Goal: Check status: Check status

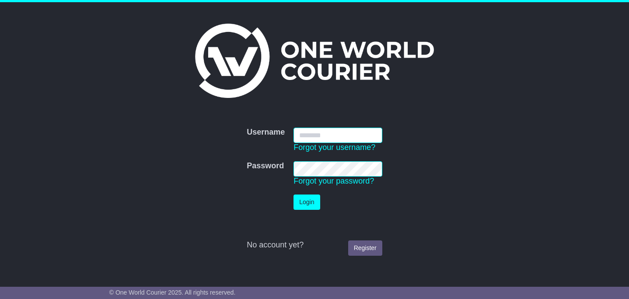
click at [351, 133] on input "Username" at bounding box center [337, 135] width 89 height 15
type input "**********"
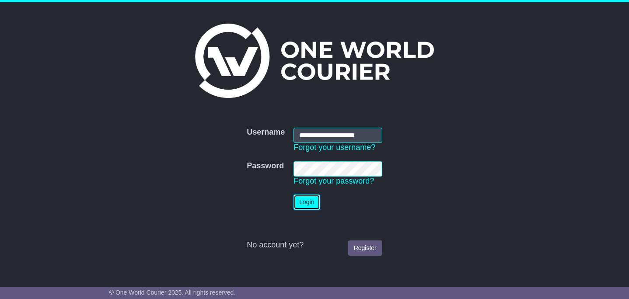
click at [298, 202] on button "Login" at bounding box center [306, 202] width 26 height 15
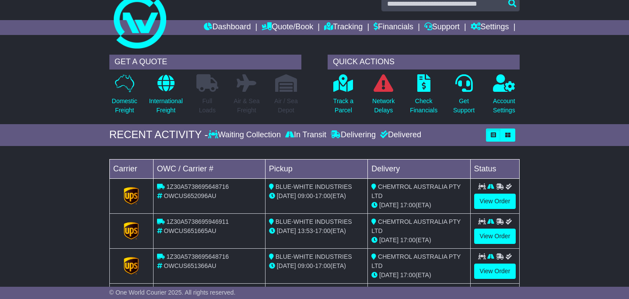
scroll to position [15, 0]
click at [344, 31] on link "Tracking" at bounding box center [343, 27] width 38 height 15
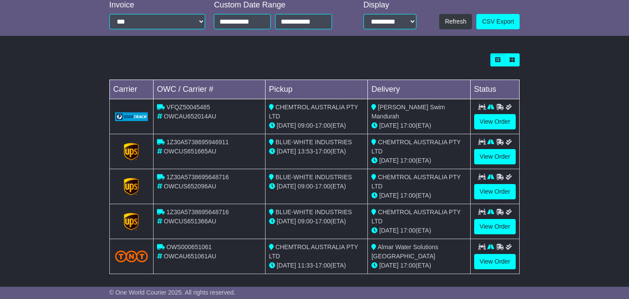
scroll to position [206, 0]
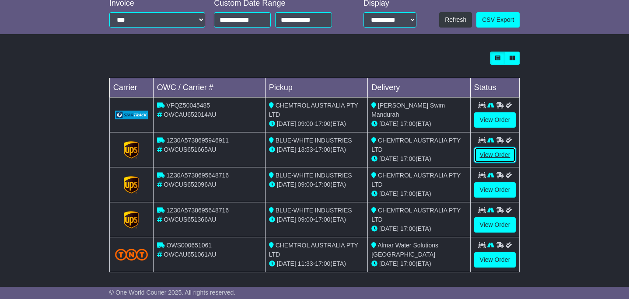
click at [496, 152] on link "View Order" at bounding box center [495, 154] width 42 height 15
